Goal: Information Seeking & Learning: Learn about a topic

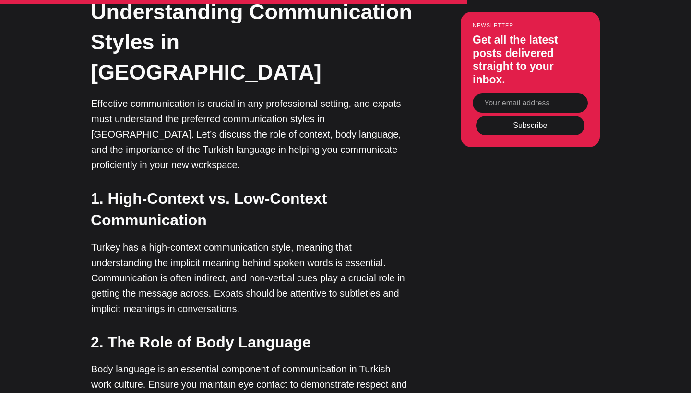
scroll to position [2147, 0]
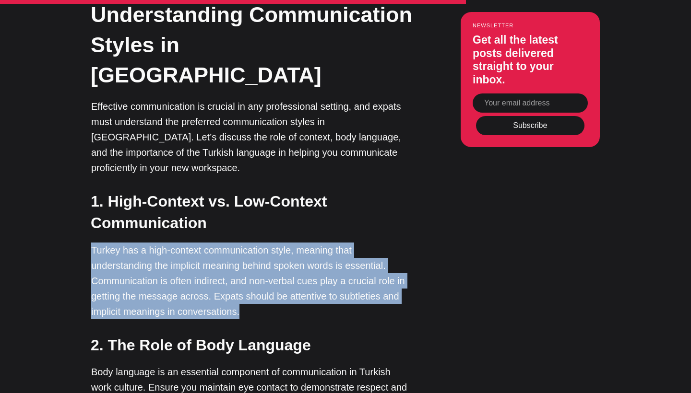
drag, startPoint x: 162, startPoint y: 172, endPoint x: 93, endPoint y: 109, distance: 93.4
click at [93, 243] on p "Turkey has a high-context communication style, meaning that understanding the i…" at bounding box center [251, 281] width 321 height 77
copy p "Turkey has a high-context communication style, meaning that understanding the i…"
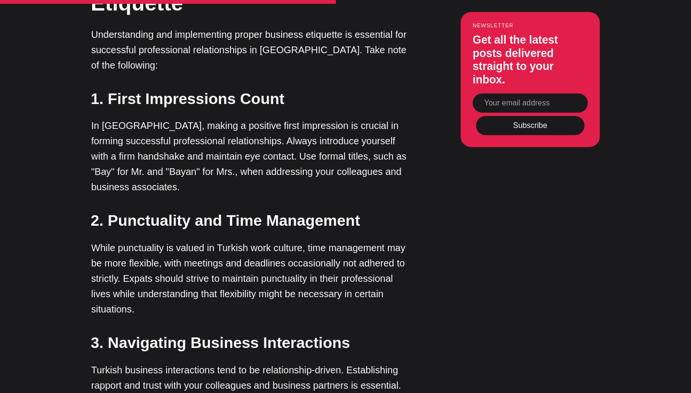
scroll to position [1684, 0]
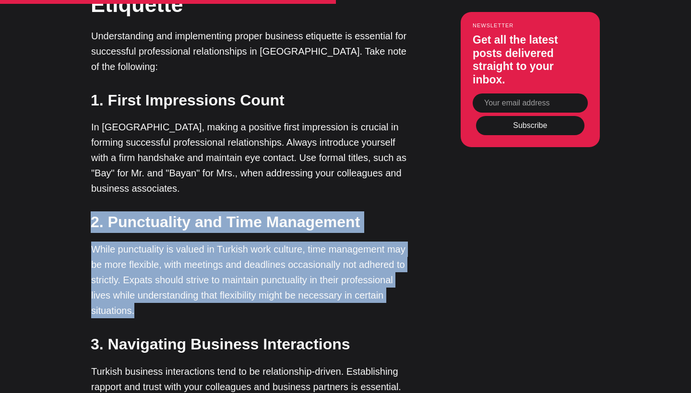
drag, startPoint x: 409, startPoint y: 218, endPoint x: 92, endPoint y: 146, distance: 324.5
click at [92, 146] on div "A significant factor in expats' integration into Turkish society is acclimating…" at bounding box center [251, 329] width 321 height 2614
copy div "2. Punctuality and Time Management While punctuality is valued in Turkish work …"
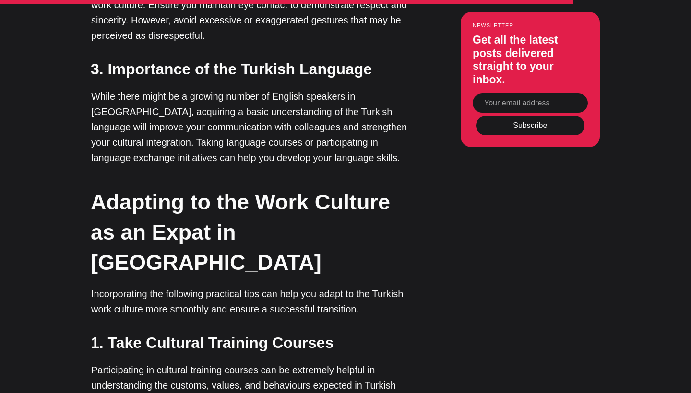
scroll to position [2529, 0]
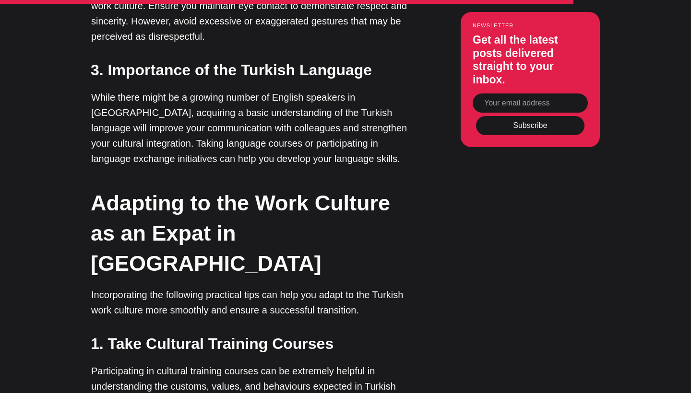
drag, startPoint x: 352, startPoint y: 296, endPoint x: 94, endPoint y: 266, distance: 259.9
copy div "2. Seek Mentorship and Guidance Finding a local colleague or mentor who can off…"
click at [238, 287] on p "Incorporating the following practical tips can help you adapt to the Turkish wo…" at bounding box center [251, 302] width 321 height 31
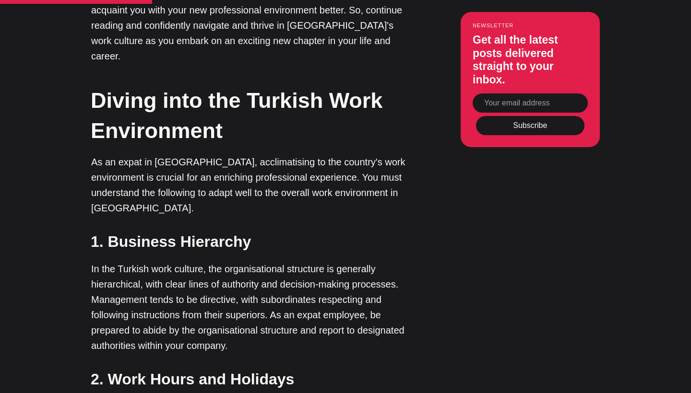
scroll to position [1015, 0]
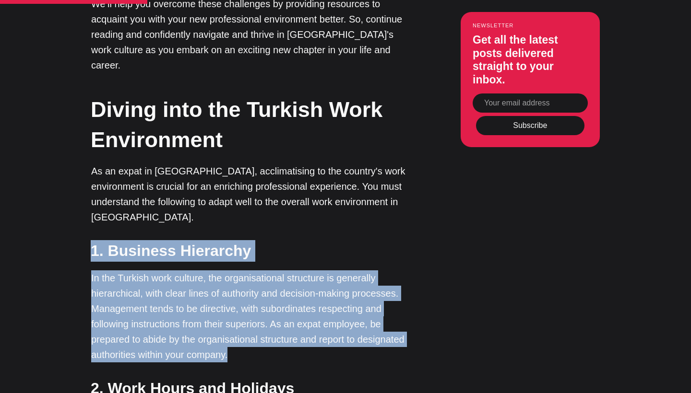
drag, startPoint x: 241, startPoint y: 309, endPoint x: 92, endPoint y: 205, distance: 182.2
copy div "1. Business Hierarchy In the Turkish work culture, the organisational structure…"
